Goal: Information Seeking & Learning: Compare options

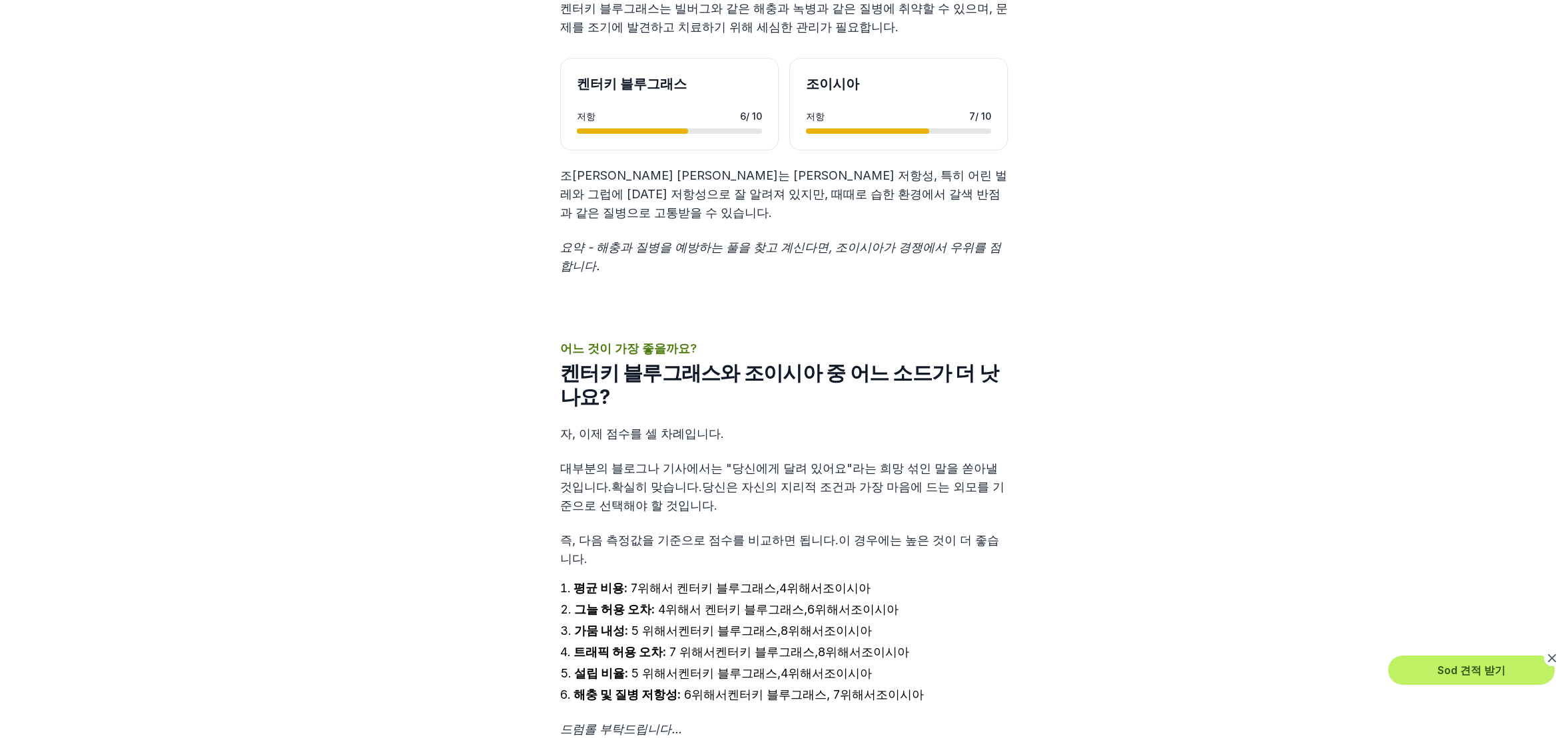
scroll to position [3662, 0]
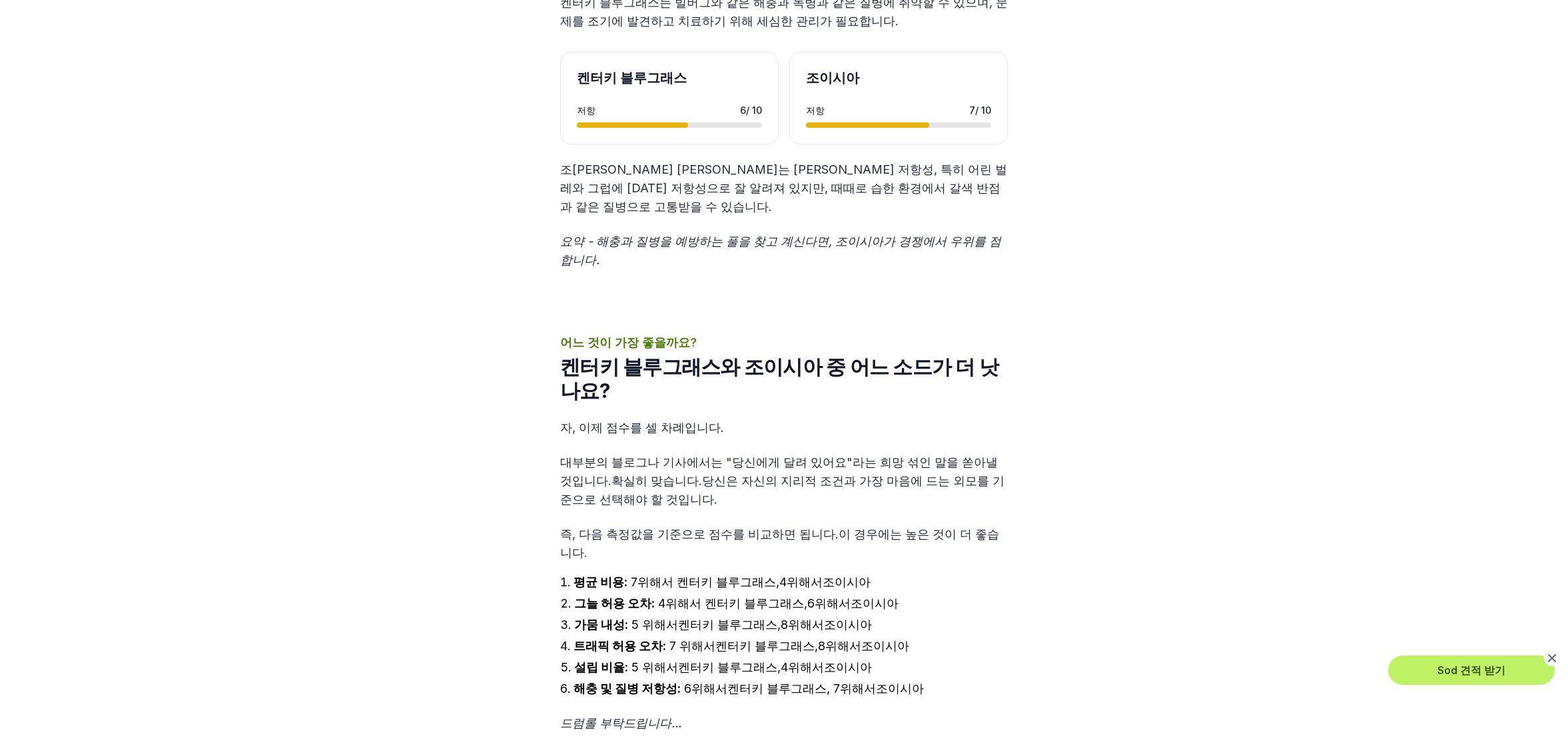
click at [575, 575] on strong "평균 비용:" at bounding box center [600, 582] width 54 height 14
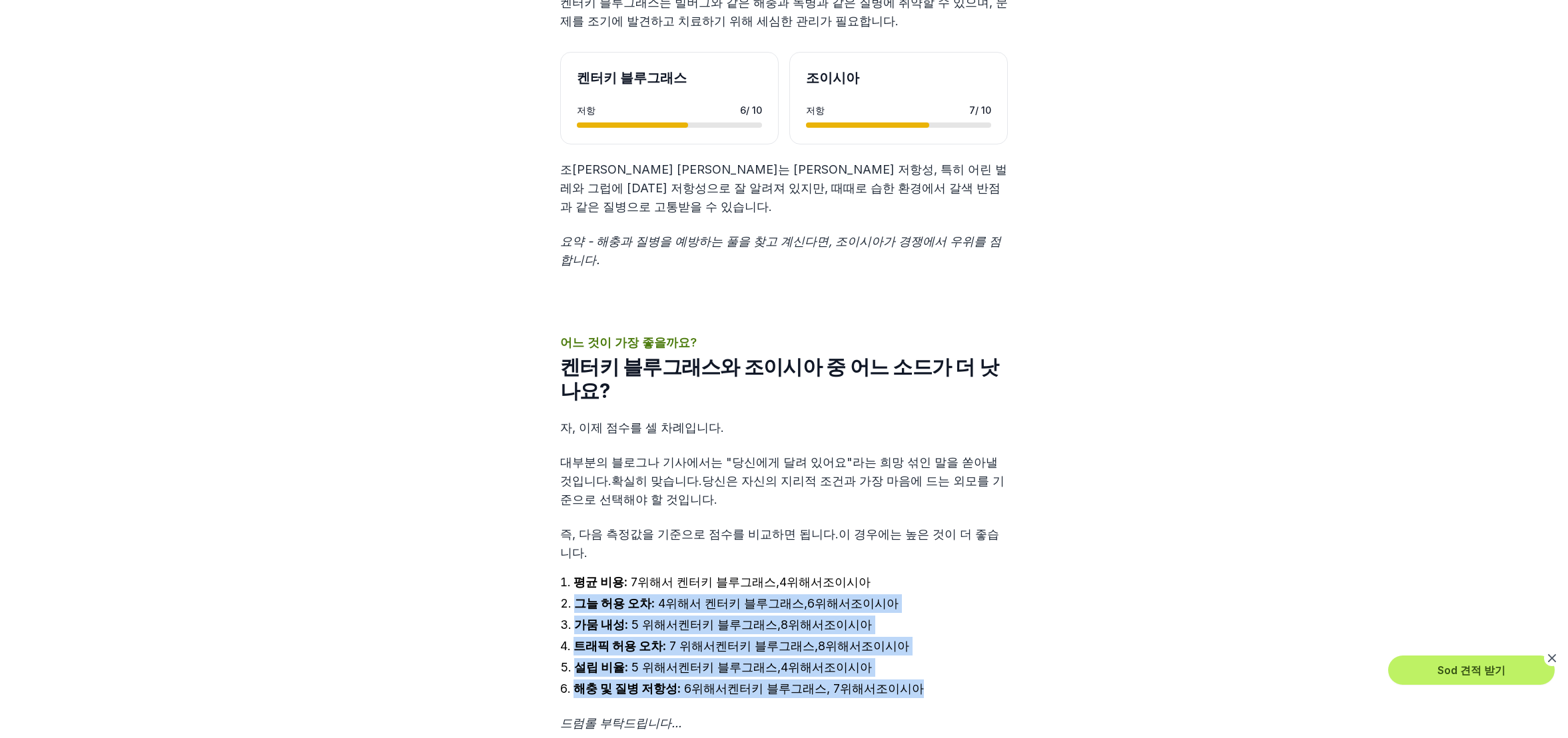
drag, startPoint x: 547, startPoint y: 466, endPoint x: 977, endPoint y: 560, distance: 440.2
click at [977, 680] on li "해충 및 질병 저항성: 6 위해서 켄터키 블루그래스 , 7 위해서 조이시아" at bounding box center [784, 689] width 448 height 19
drag, startPoint x: 975, startPoint y: 560, endPoint x: 454, endPoint y: 448, distance: 532.9
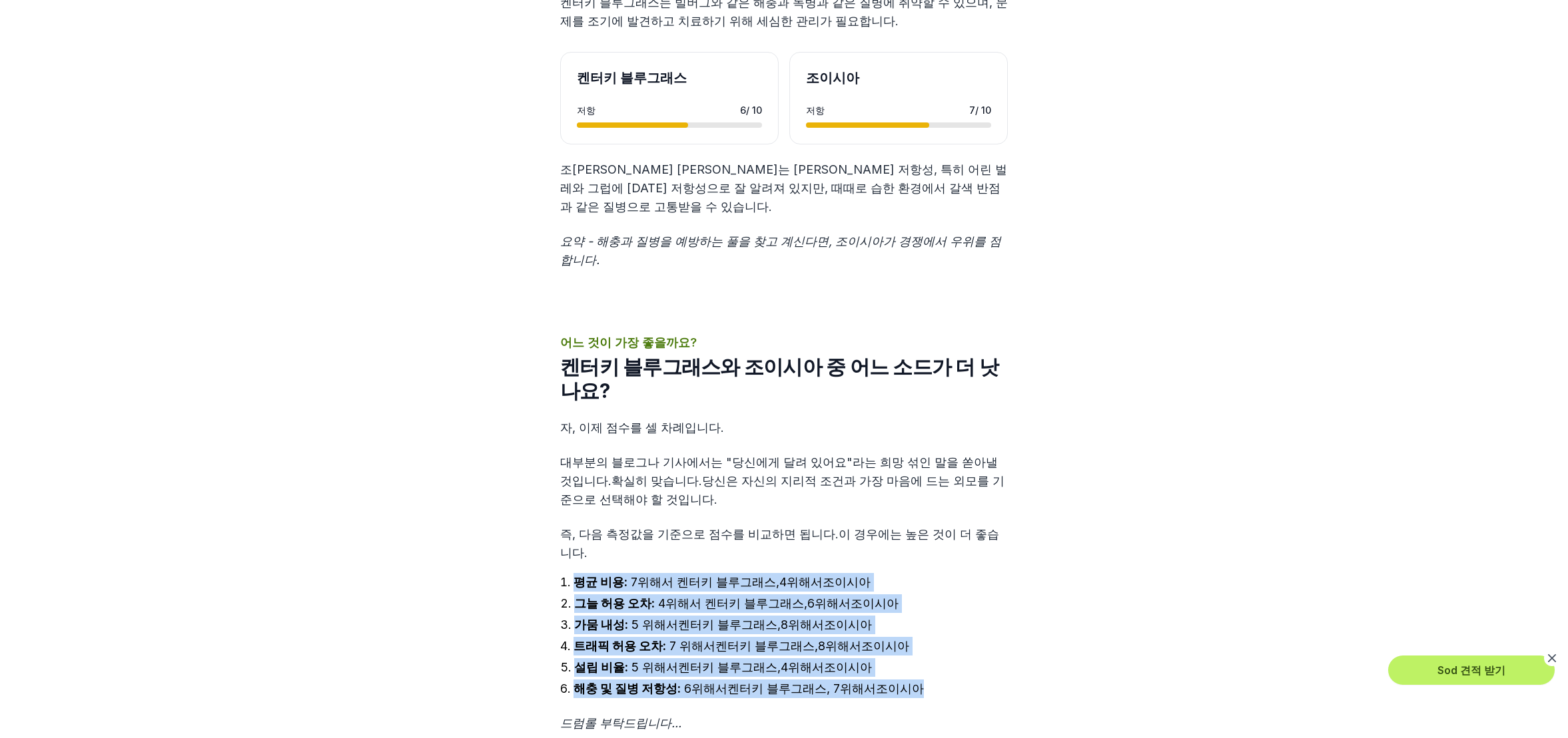
drag, startPoint x: 454, startPoint y: 448, endPoint x: 1003, endPoint y: 558, distance: 559.9
click at [1003, 680] on li "해충 및 질병 저항성: 6 위해서 켄터키 블루그래스 , 7 위해서 조이시아" at bounding box center [784, 689] width 448 height 19
drag, startPoint x: 1003, startPoint y: 558, endPoint x: 471, endPoint y: 443, distance: 544.3
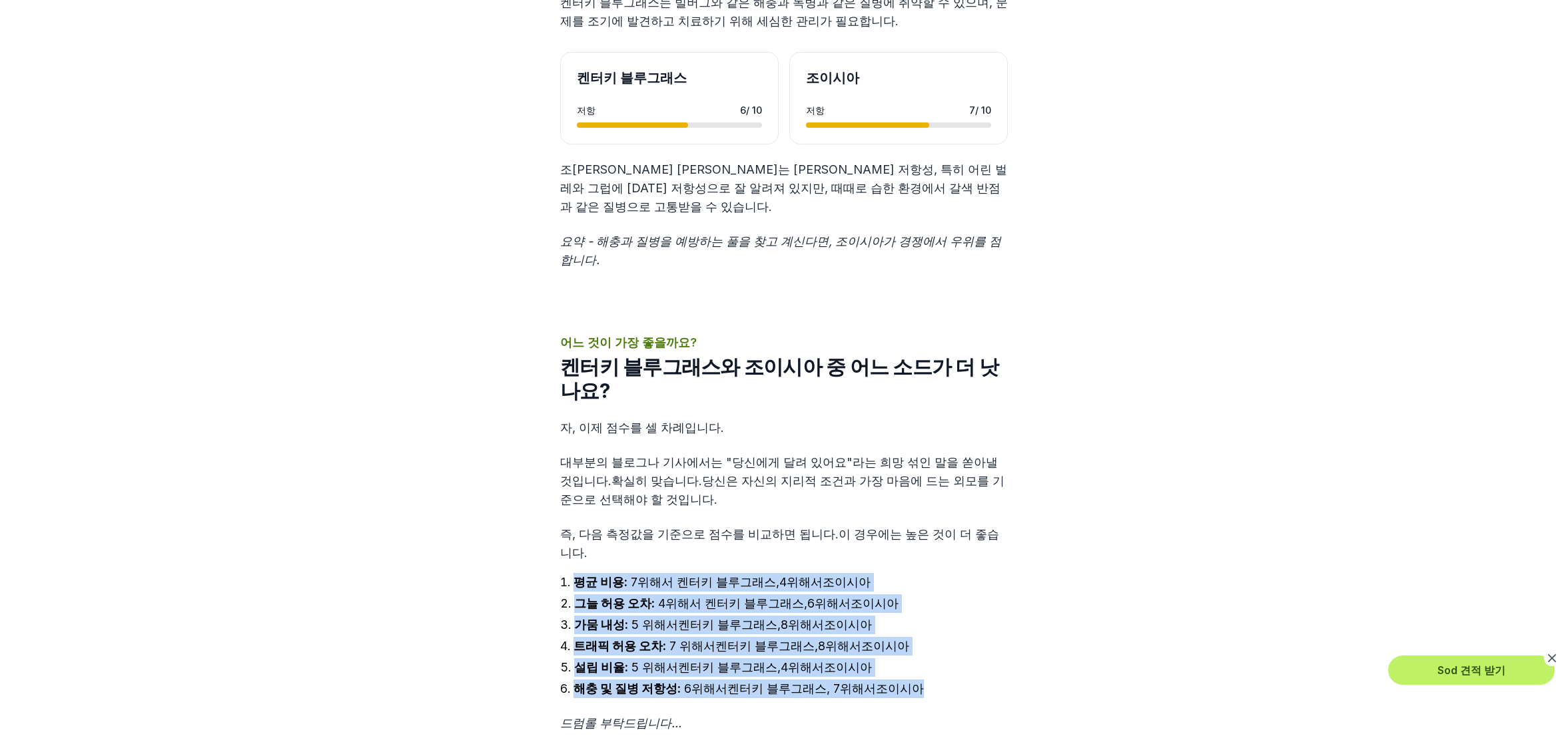
drag, startPoint x: 471, startPoint y: 443, endPoint x: 991, endPoint y: 560, distance: 533.0
click at [991, 680] on li "해충 및 질병 저항성: 6 위해서 켄터키 블루그래스 , 7 위해서 조이시아" at bounding box center [784, 689] width 448 height 19
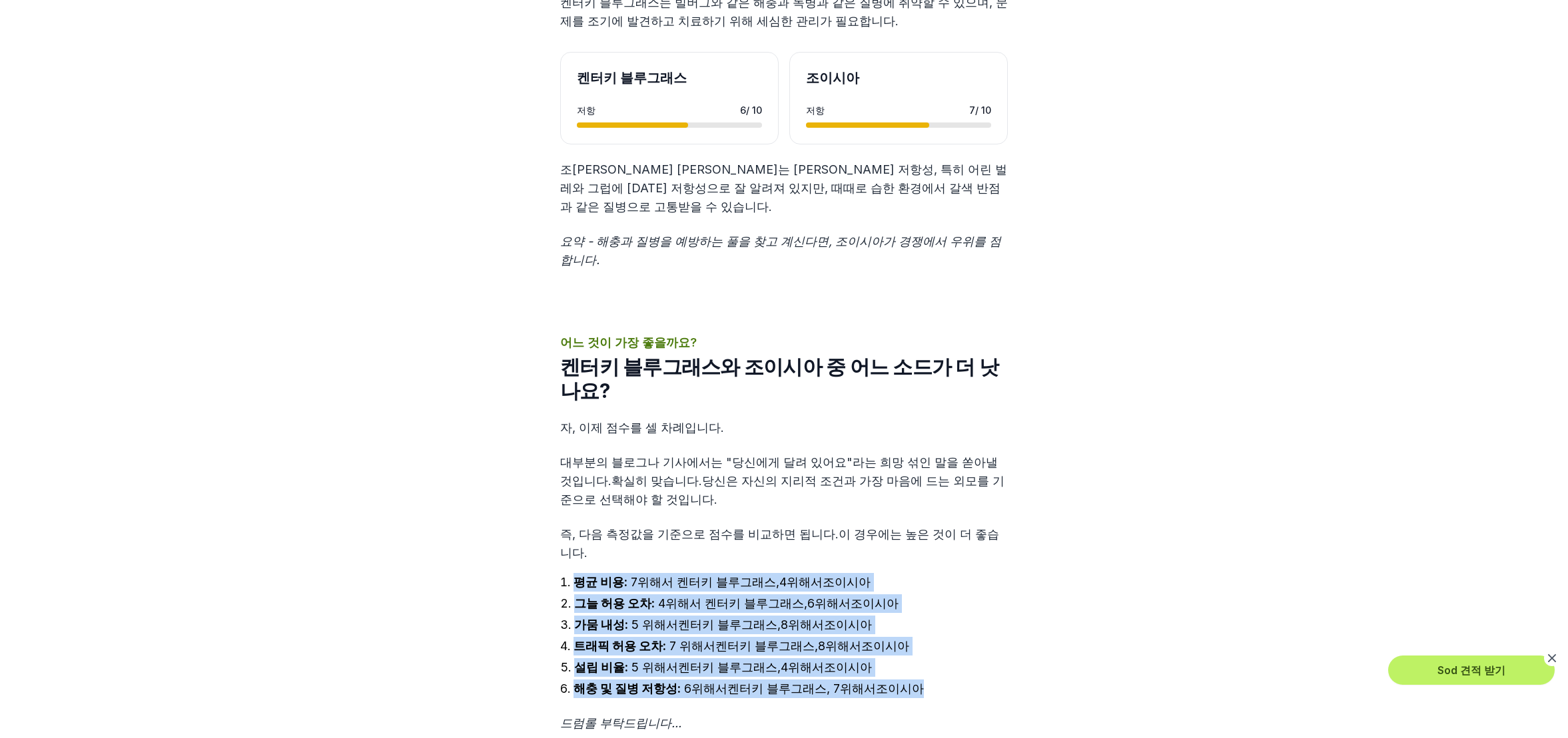
drag, startPoint x: 991, startPoint y: 560, endPoint x: 475, endPoint y: 454, distance: 526.8
drag, startPoint x: 475, startPoint y: 454, endPoint x: 1004, endPoint y: 562, distance: 539.9
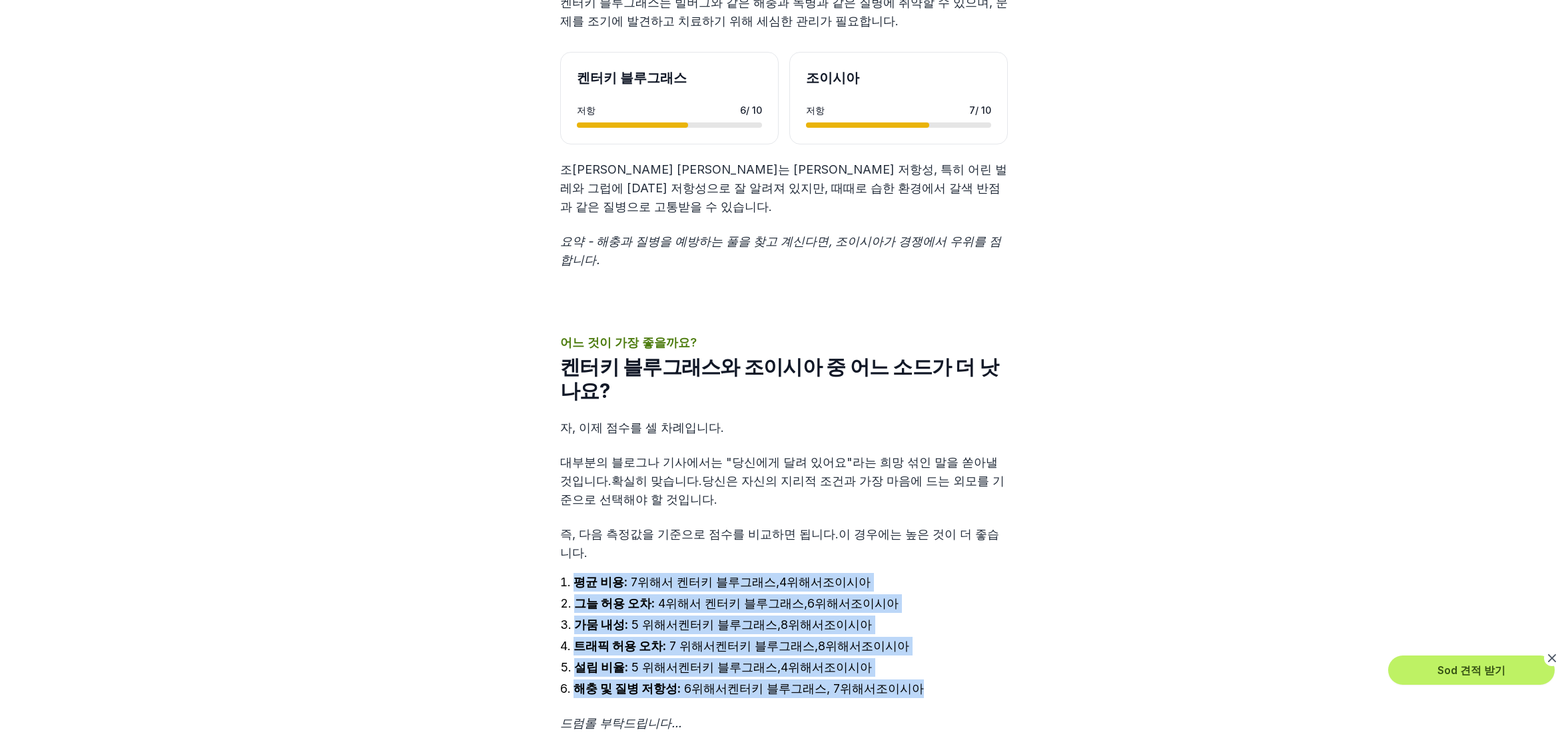
click at [1004, 680] on li "해충 및 질병 저항성: 6 위해서 켄터키 블루그래스 , 7 위해서 조이시아" at bounding box center [784, 689] width 448 height 19
drag, startPoint x: 1004, startPoint y: 562, endPoint x: 466, endPoint y: 451, distance: 549.3
drag, startPoint x: 466, startPoint y: 451, endPoint x: 976, endPoint y: 558, distance: 521.1
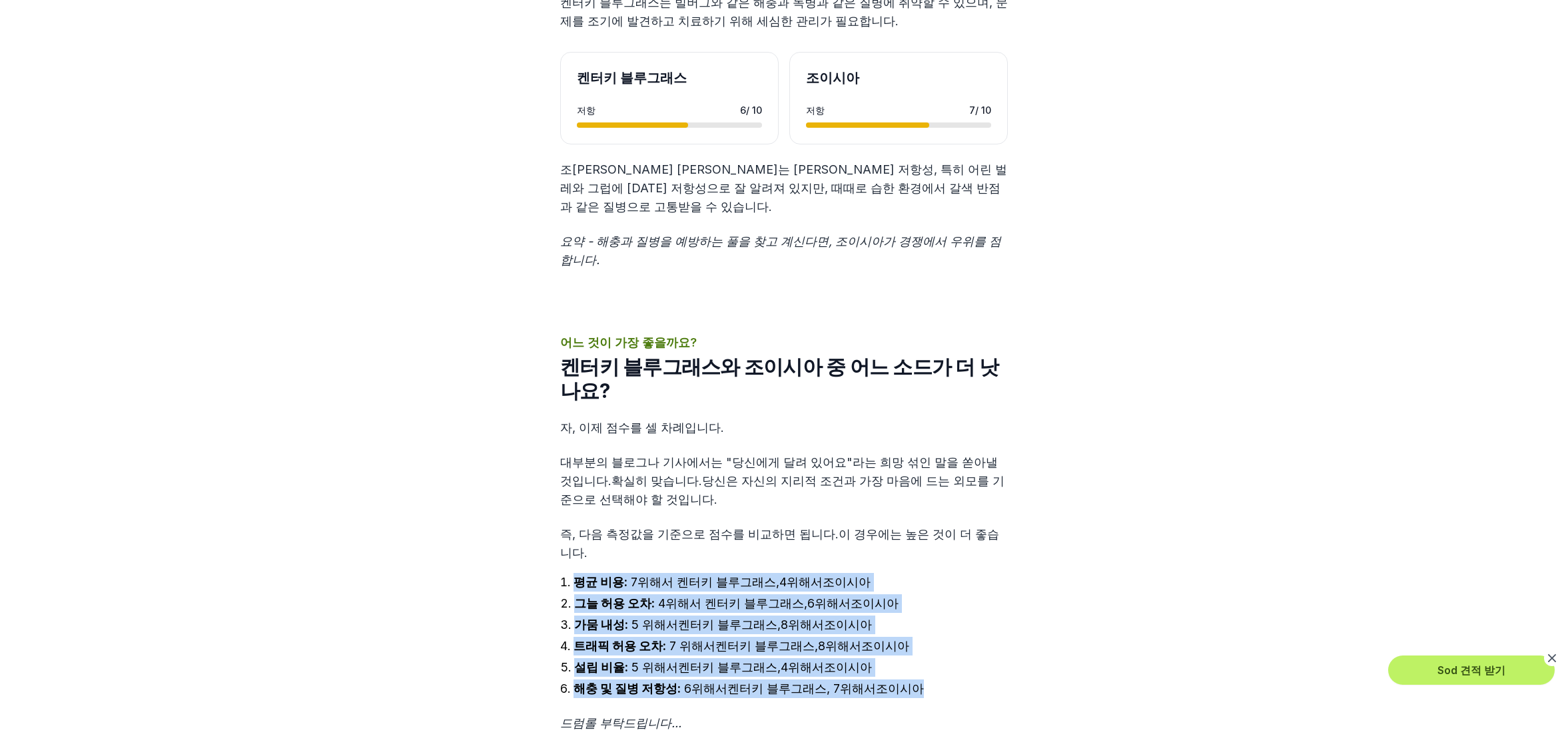
click at [976, 680] on li "해충 및 질병 저항성: 6 위해서 켄터키 블루그래스 , 7 위해서 조이시아" at bounding box center [784, 689] width 448 height 19
drag, startPoint x: 976, startPoint y: 558, endPoint x: 383, endPoint y: 454, distance: 602.1
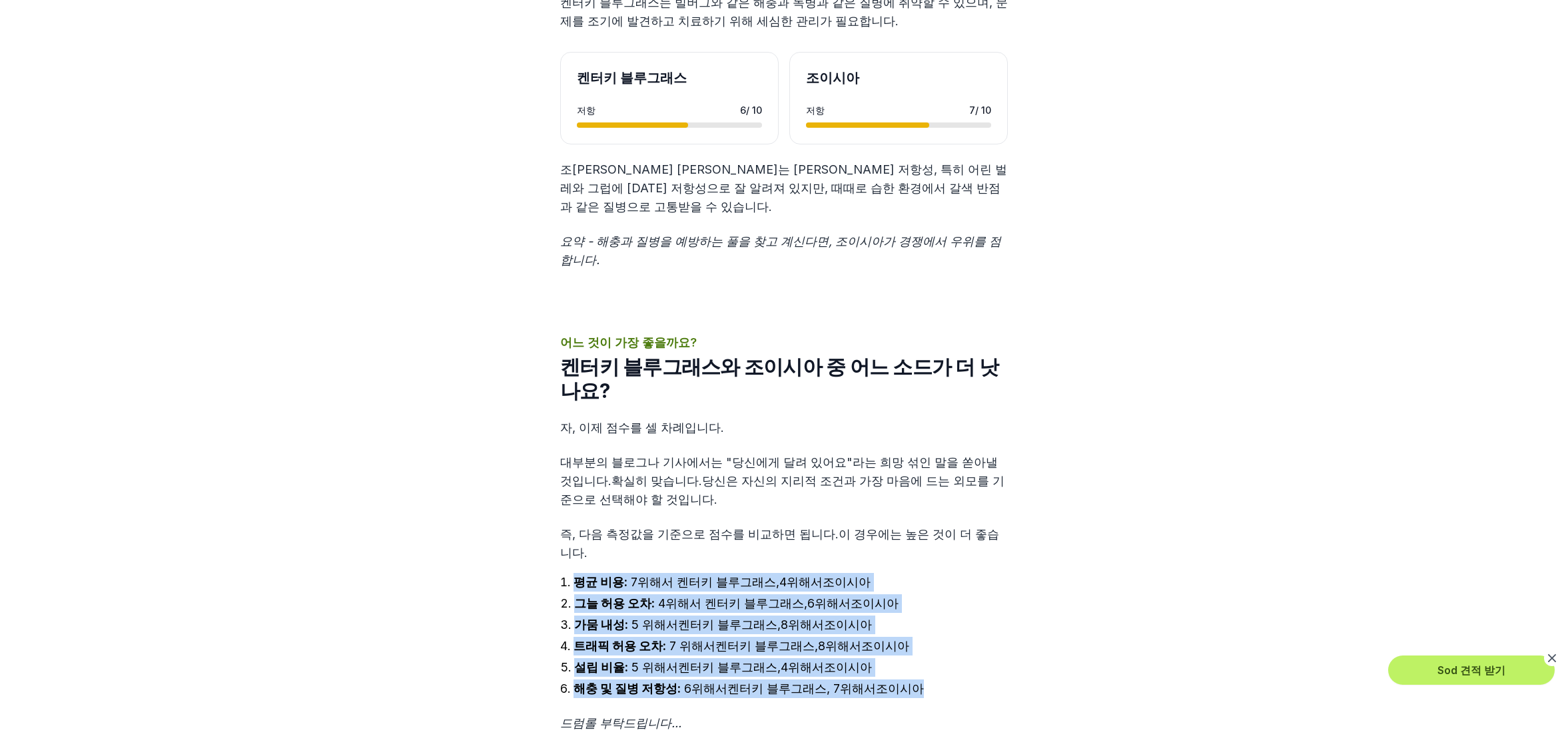
drag, startPoint x: 383, startPoint y: 454, endPoint x: 1019, endPoint y: 557, distance: 644.3
drag, startPoint x: 1019, startPoint y: 557, endPoint x: 456, endPoint y: 451, distance: 572.9
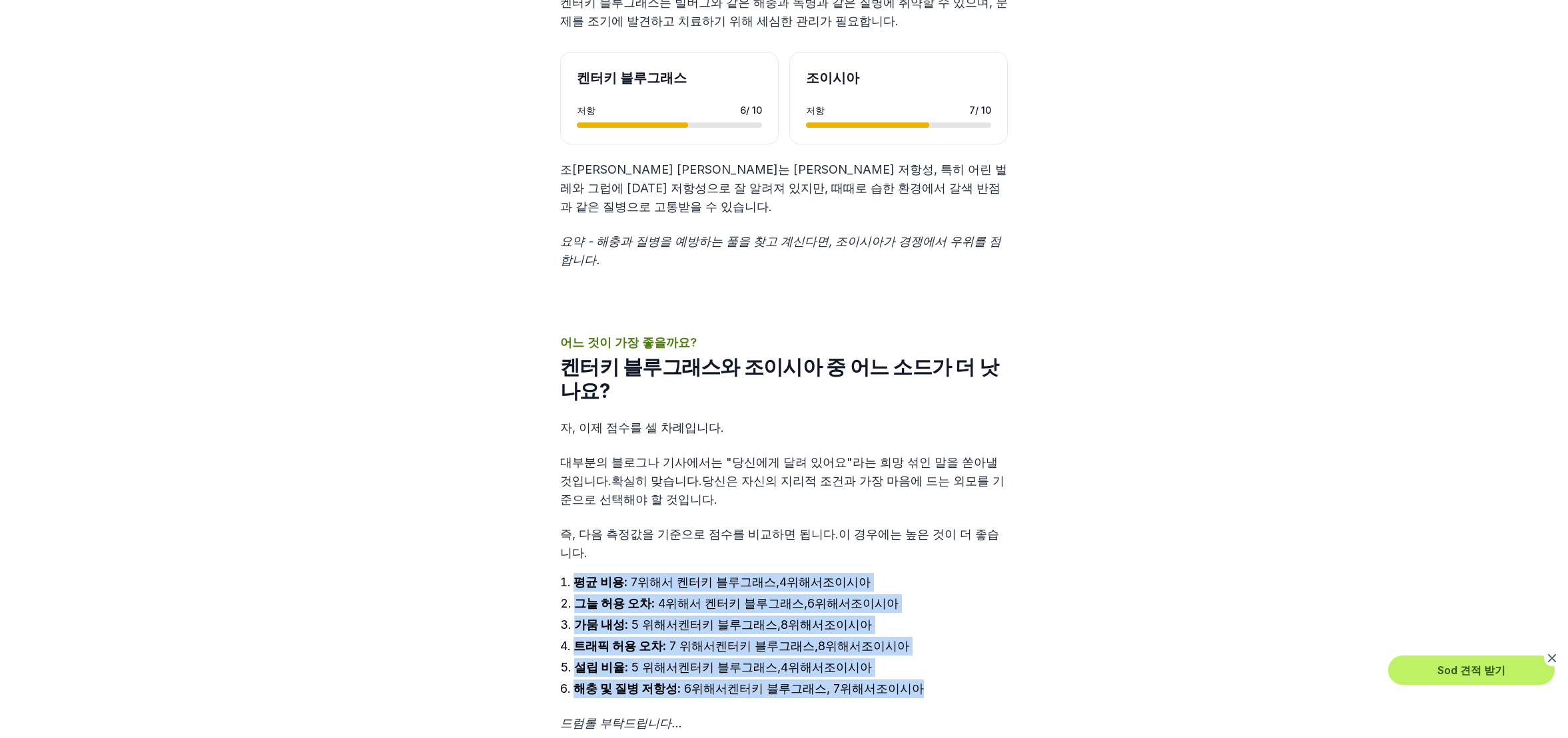
drag, startPoint x: 456, startPoint y: 451, endPoint x: 1016, endPoint y: 560, distance: 570.5
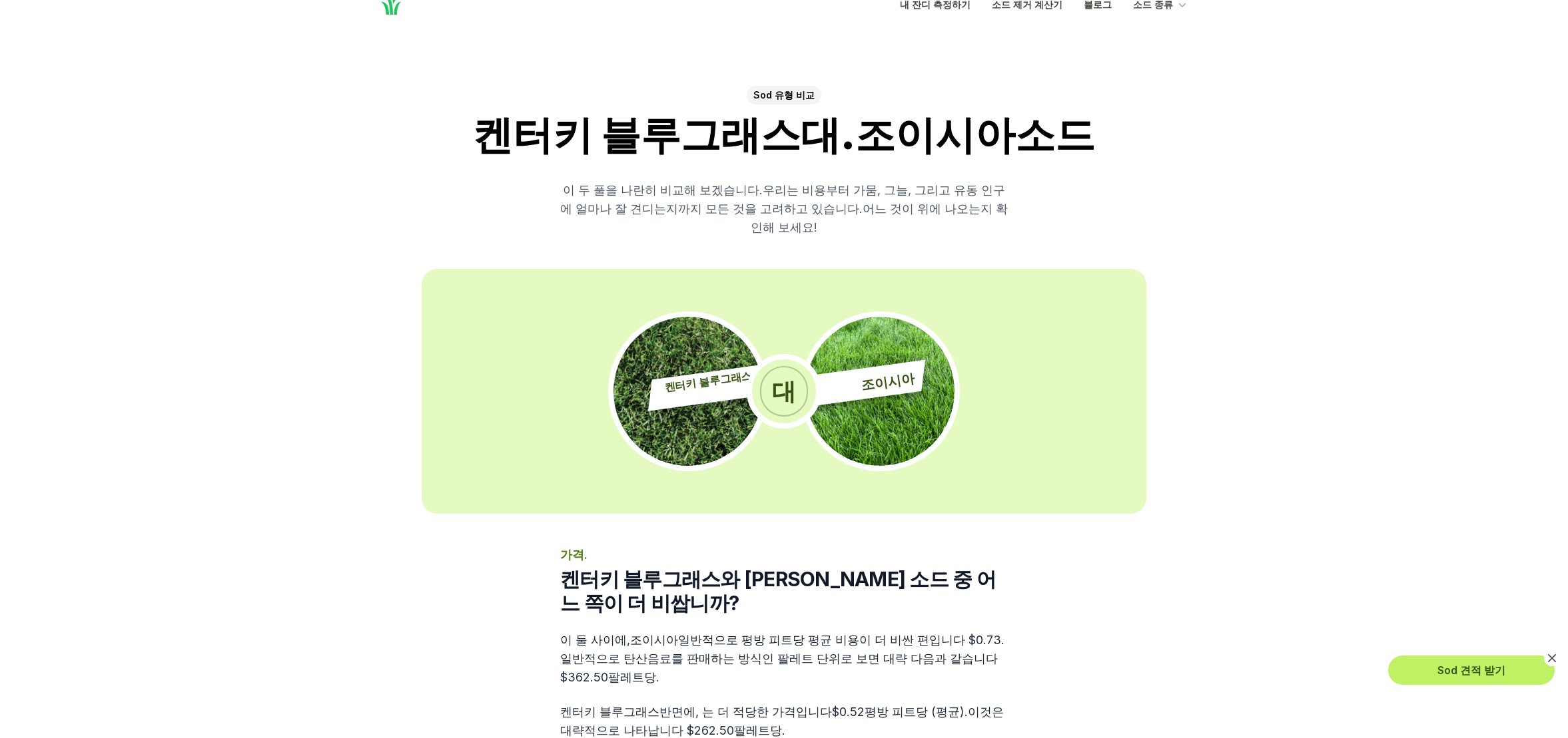
scroll to position [0, 0]
